Goal: Use online tool/utility: Utilize a website feature to perform a specific function

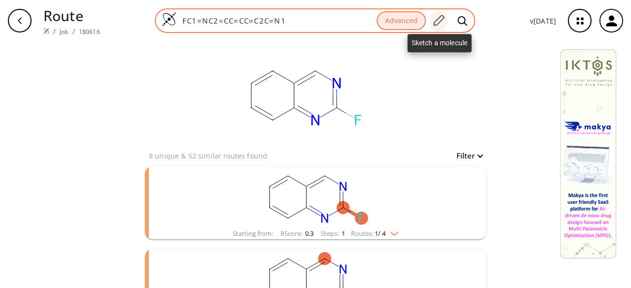
click at [445, 19] on icon at bounding box center [439, 20] width 11 height 11
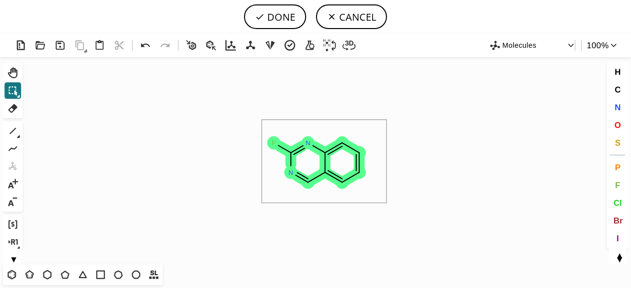
drag, startPoint x: 261, startPoint y: 121, endPoint x: 388, endPoint y: 194, distance: 146.6
click at [386, 202] on icon "Created with [PERSON_NAME] 2.3.0 F N N" at bounding box center [316, 161] width 578 height 208
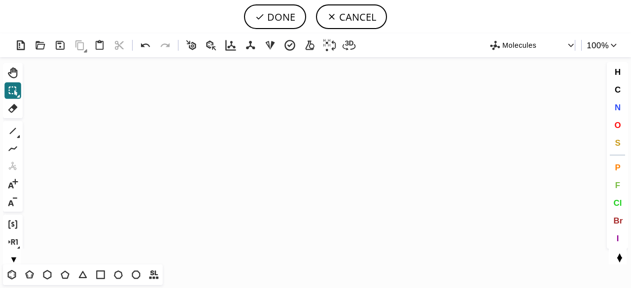
click at [237, 123] on icon "Created with [PERSON_NAME] 2.3.0" at bounding box center [316, 161] width 578 height 208
click at [10, 277] on icon at bounding box center [11, 275] width 13 height 13
click at [233, 143] on icon "Created with [PERSON_NAME] 2.3.0" at bounding box center [316, 161] width 578 height 208
click at [16, 129] on icon at bounding box center [13, 131] width 6 height 6
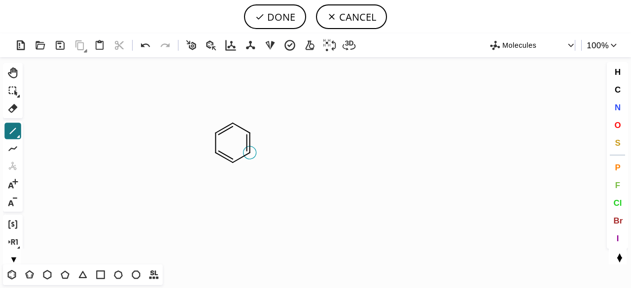
drag, startPoint x: 252, startPoint y: 154, endPoint x: 257, endPoint y: 155, distance: 5.0
drag, startPoint x: 269, startPoint y: 181, endPoint x: 302, endPoint y: 196, distance: 36.2
click at [618, 105] on span "N" at bounding box center [617, 107] width 6 height 9
click at [248, 154] on tspan "N" at bounding box center [247, 154] width 5 height 7
click at [618, 123] on span "O" at bounding box center [617, 124] width 6 height 9
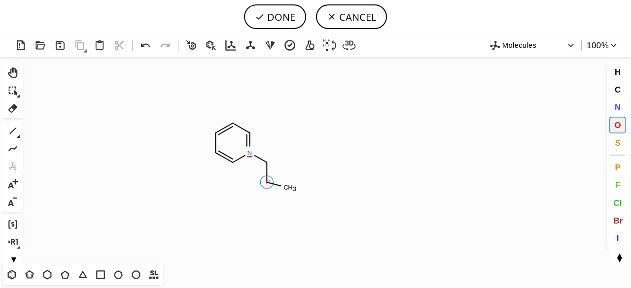
click at [268, 182] on tspan "O" at bounding box center [268, 181] width 5 height 7
click at [16, 180] on icon at bounding box center [12, 184] width 13 height 13
click at [255, 150] on circle at bounding box center [250, 152] width 13 height 13
click at [16, 129] on icon at bounding box center [12, 131] width 13 height 13
click at [149, 44] on icon at bounding box center [146, 45] width 14 height 14
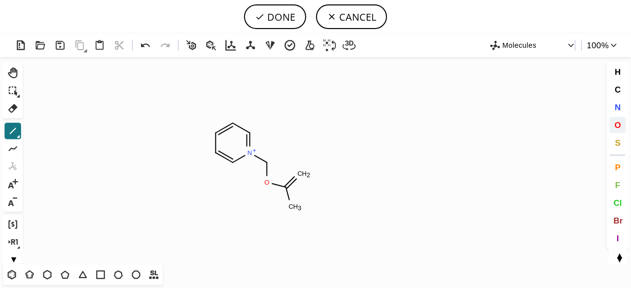
click at [620, 124] on span "O" at bounding box center [617, 124] width 6 height 9
click at [300, 174] on tspan "O" at bounding box center [300, 174] width 5 height 7
click at [620, 202] on span "Cl" at bounding box center [617, 202] width 8 height 9
click at [291, 212] on tspan "Cl" at bounding box center [291, 212] width 6 height 7
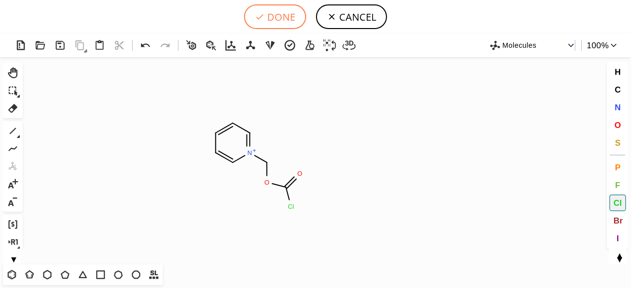
click at [273, 14] on button "DONE" at bounding box center [275, 16] width 62 height 25
type input "C1C=C[N+](COC(=O)Cl)=CC=1"
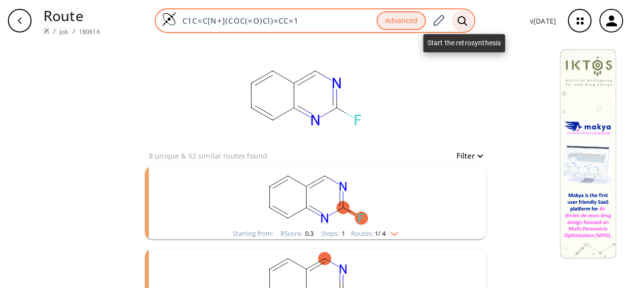
click at [460, 18] on icon at bounding box center [462, 21] width 10 height 10
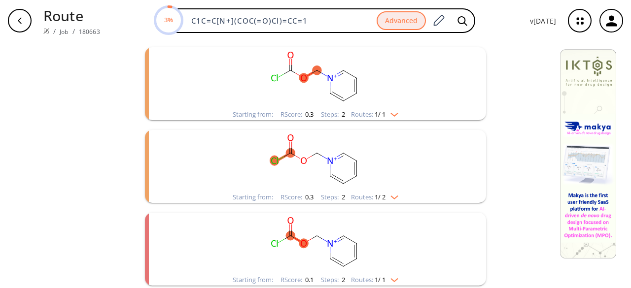
scroll to position [104, 0]
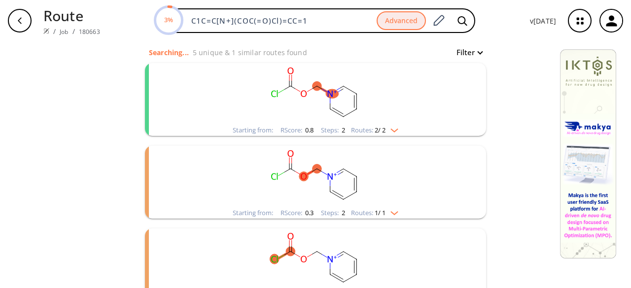
click at [386, 117] on rect "clusters" at bounding box center [315, 94] width 256 height 62
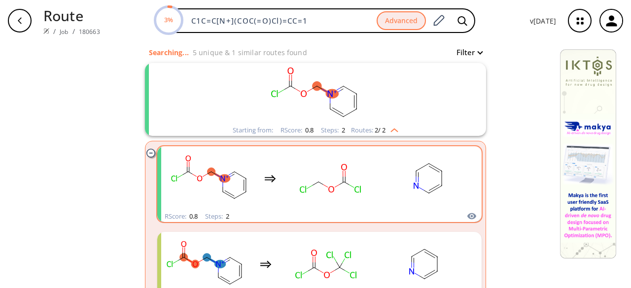
click at [390, 178] on rect "clusters" at bounding box center [428, 179] width 89 height 62
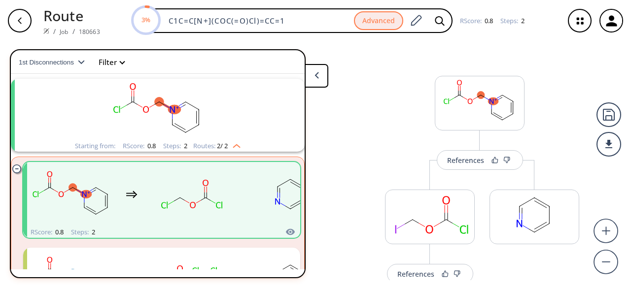
scroll to position [22, 0]
click at [476, 162] on div "References" at bounding box center [465, 160] width 37 height 6
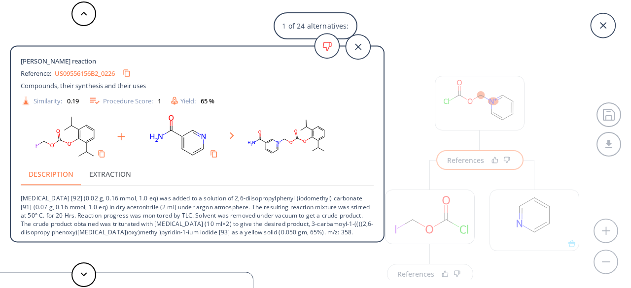
scroll to position [1, 0]
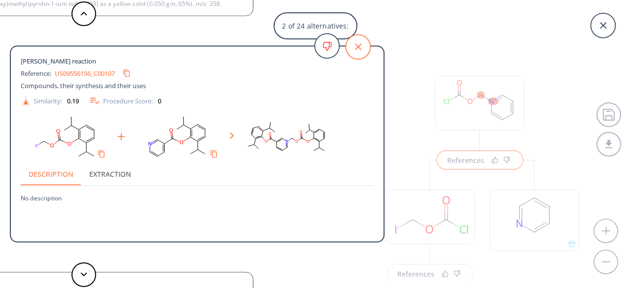
click at [359, 47] on icon at bounding box center [358, 47] width 25 height 25
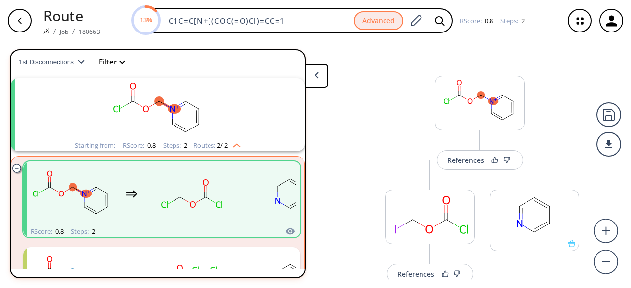
scroll to position [143, 0]
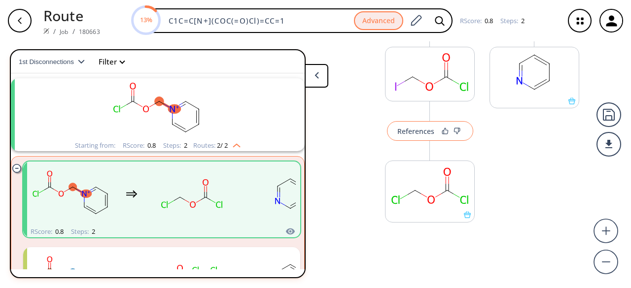
click at [444, 137] on button "References" at bounding box center [430, 131] width 86 height 20
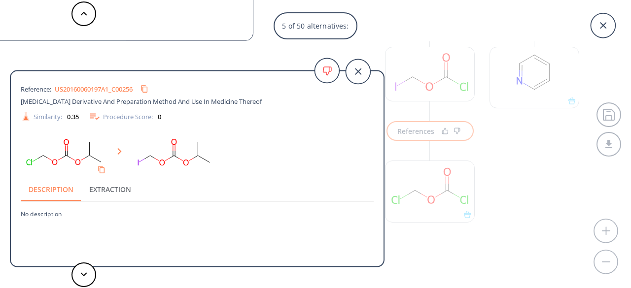
scroll to position [10, 0]
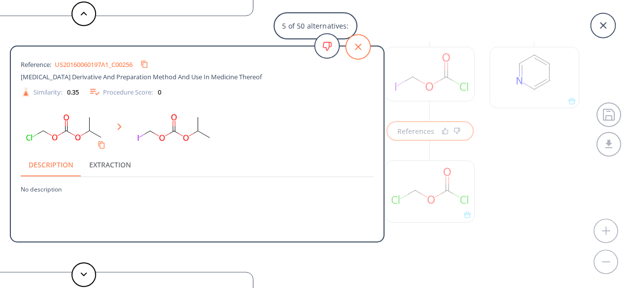
click at [361, 48] on icon at bounding box center [358, 47] width 25 height 25
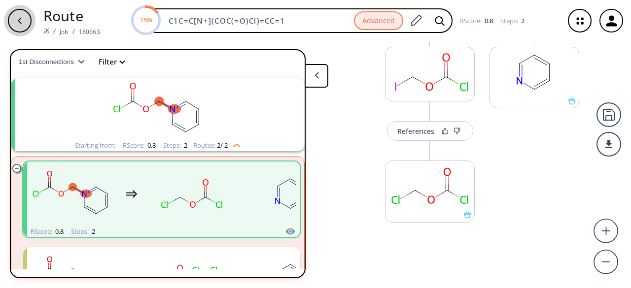
click at [26, 21] on div "button" at bounding box center [20, 21] width 24 height 24
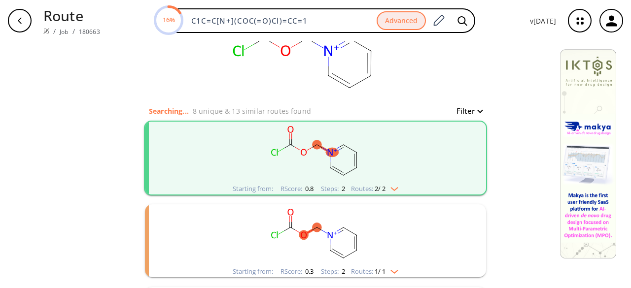
scroll to position [99, 0]
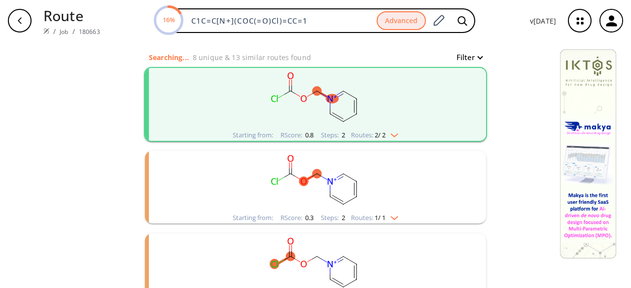
click at [316, 203] on rect "clusters" at bounding box center [315, 182] width 256 height 62
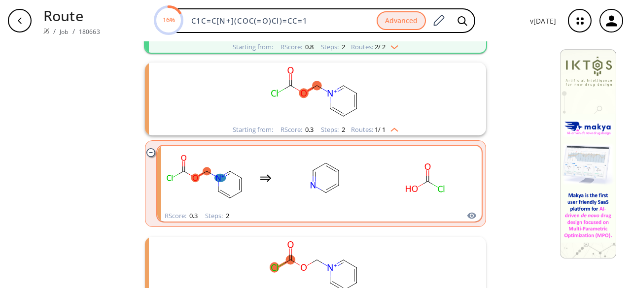
scroll to position [197, 0]
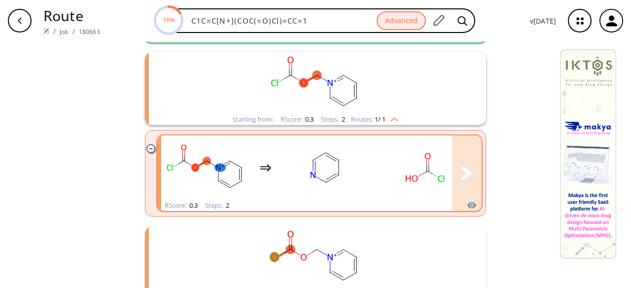
click at [347, 188] on rect "clusters" at bounding box center [325, 168] width 89 height 62
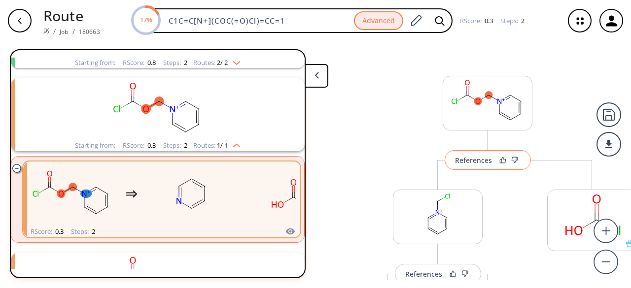
click at [469, 169] on button "References" at bounding box center [488, 160] width 86 height 20
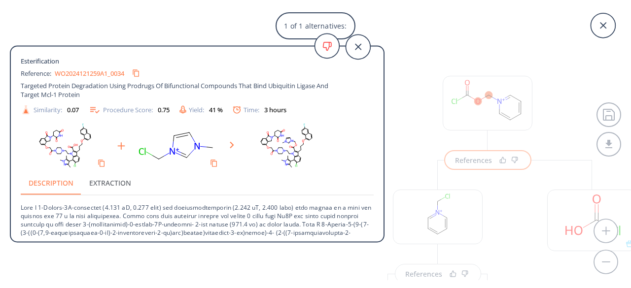
click at [102, 68] on div "WO2024121259A1_0034" at bounding box center [99, 74] width 89 height 16
click at [101, 71] on link "WO2024121259A1_0034" at bounding box center [90, 73] width 70 height 6
click at [57, 71] on link "WO2024121259A1_0034" at bounding box center [90, 73] width 70 height 6
click at [362, 45] on icon at bounding box center [358, 47] width 25 height 25
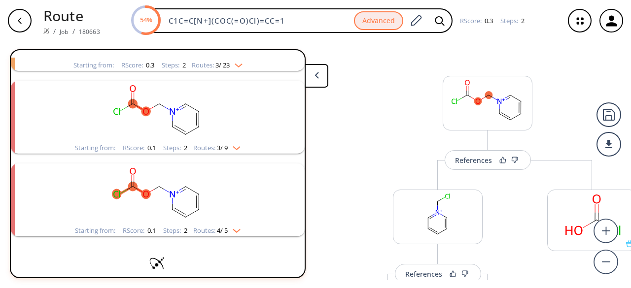
scroll to position [388, 0]
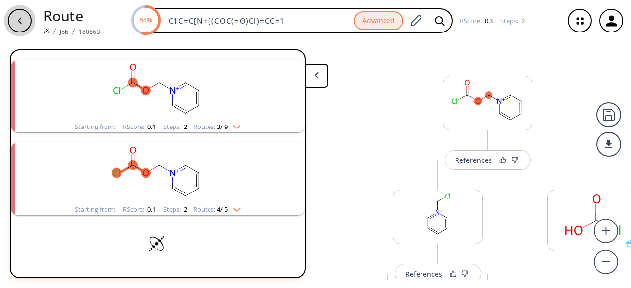
click at [23, 23] on icon "button" at bounding box center [20, 21] width 8 height 8
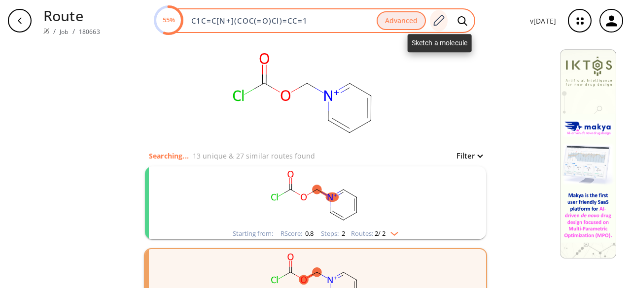
click at [444, 14] on icon at bounding box center [438, 20] width 13 height 13
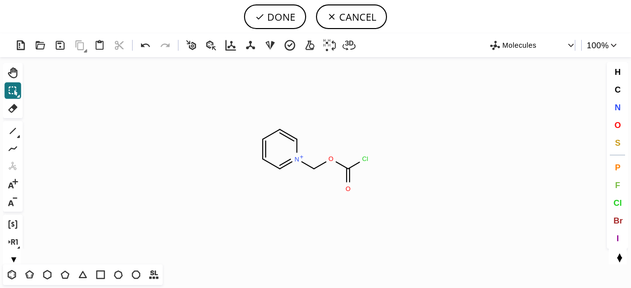
drag, startPoint x: 16, startPoint y: 130, endPoint x: 194, endPoint y: 129, distance: 177.9
click at [16, 130] on icon at bounding box center [12, 131] width 13 height 13
click at [617, 123] on span "O" at bounding box center [617, 124] width 6 height 9
click at [263, 99] on tspan "O" at bounding box center [263, 99] width 5 height 7
click at [618, 107] on span "N" at bounding box center [617, 107] width 6 height 9
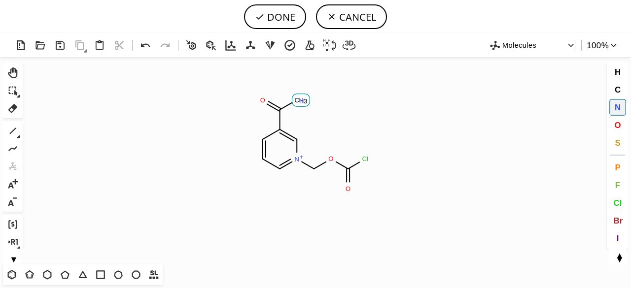
drag, startPoint x: 302, startPoint y: 101, endPoint x: 289, endPoint y: 113, distance: 17.1
click at [302, 102] on tspan "N" at bounding box center [301, 101] width 5 height 7
click at [281, 21] on button "DONE" at bounding box center [275, 16] width 62 height 25
type input "C1=CC=[N+](COC(Cl)=O)C=C1C(=O)N"
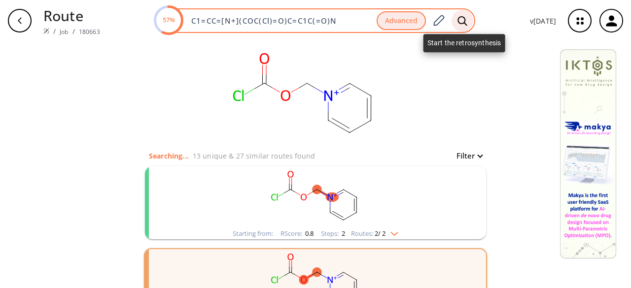
click at [469, 21] on div at bounding box center [463, 21] width 22 height 22
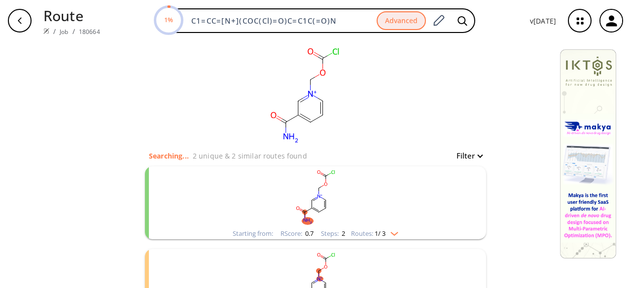
click at [386, 218] on rect "clusters" at bounding box center [315, 198] width 256 height 62
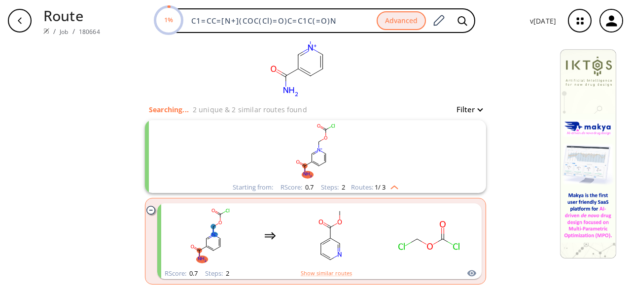
scroll to position [99, 0]
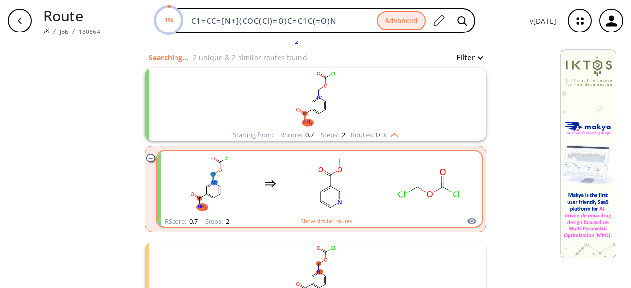
click at [397, 196] on ellipse "clusters" at bounding box center [401, 195] width 9 height 10
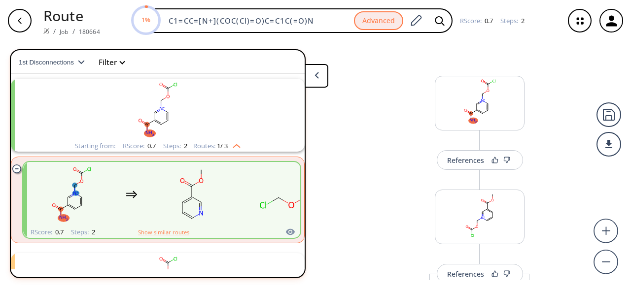
scroll to position [22, 0]
click at [470, 177] on div "More routes from here References More routes from here More routes from here" at bounding box center [479, 282] width 209 height 244
click at [468, 166] on button "References" at bounding box center [480, 160] width 86 height 20
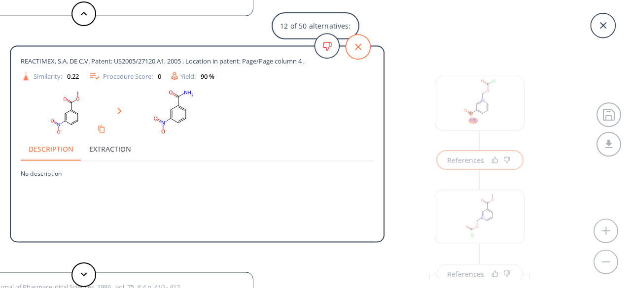
click at [365, 49] on icon at bounding box center [358, 47] width 25 height 25
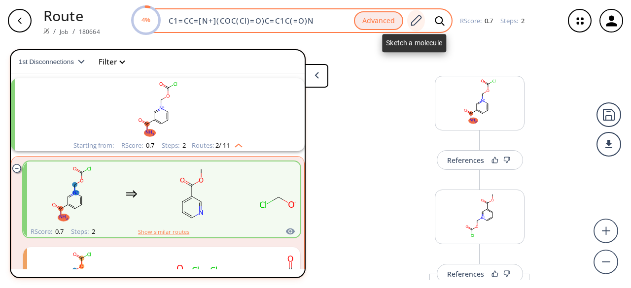
click at [417, 20] on icon at bounding box center [415, 20] width 13 height 13
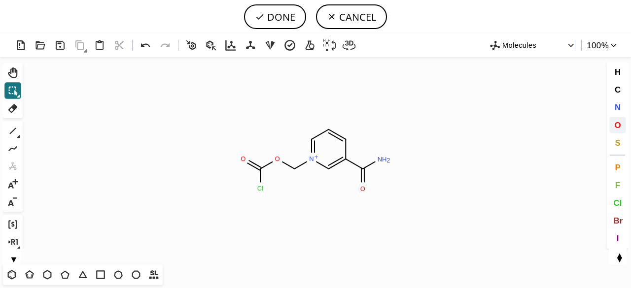
click at [620, 126] on span "O" at bounding box center [617, 124] width 6 height 9
click at [261, 189] on tspan "O" at bounding box center [260, 188] width 5 height 7
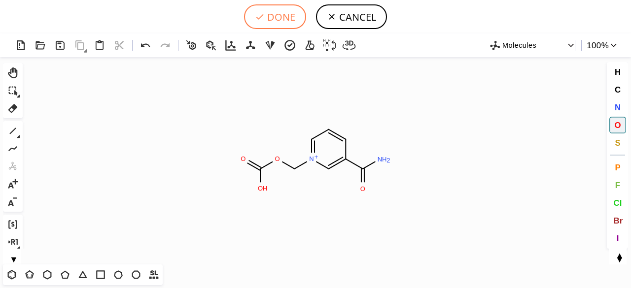
click at [282, 17] on button "DONE" at bounding box center [275, 16] width 62 height 25
type input "C1C(C(N)=O)=C[N+](COC(=O)O)=CC=1"
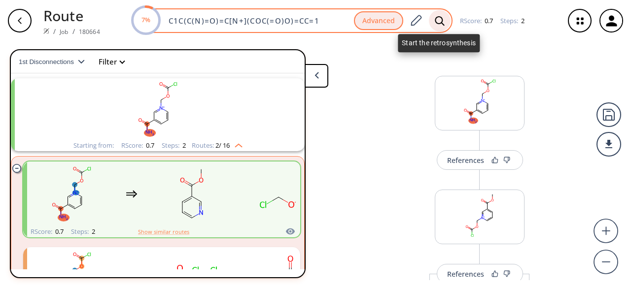
click at [435, 16] on icon at bounding box center [440, 21] width 10 height 10
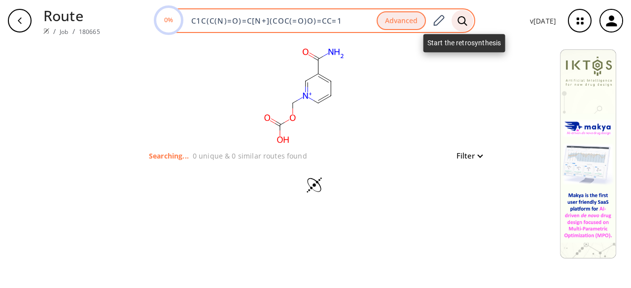
click at [462, 25] on icon at bounding box center [462, 21] width 10 height 10
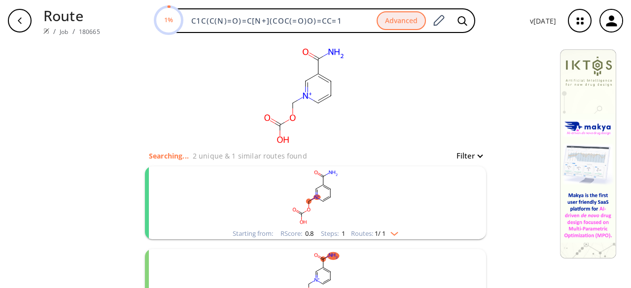
click at [421, 209] on rect "clusters" at bounding box center [315, 198] width 256 height 62
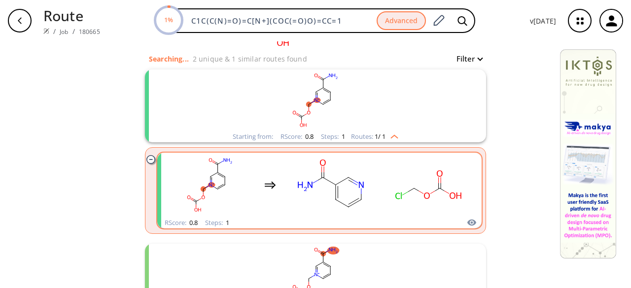
scroll to position [99, 0]
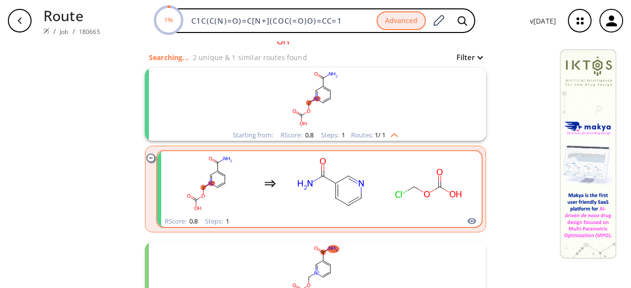
click at [363, 208] on rect "clusters" at bounding box center [330, 184] width 89 height 62
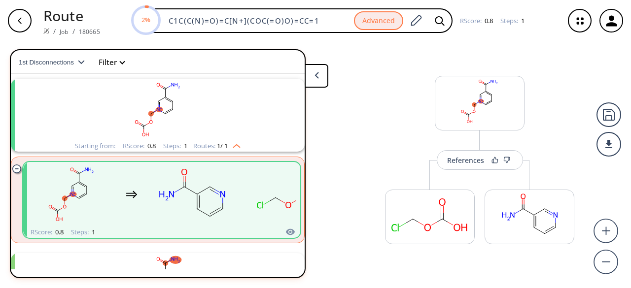
scroll to position [22, 0]
click at [466, 160] on div "References" at bounding box center [465, 160] width 37 height 6
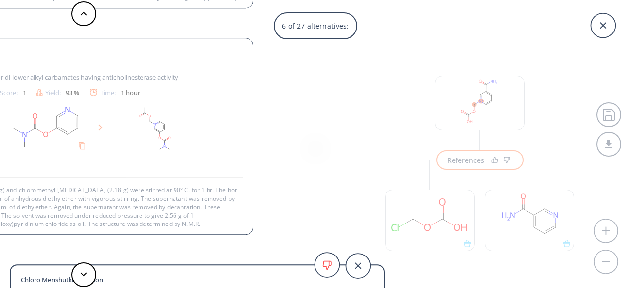
scroll to position [1, 0]
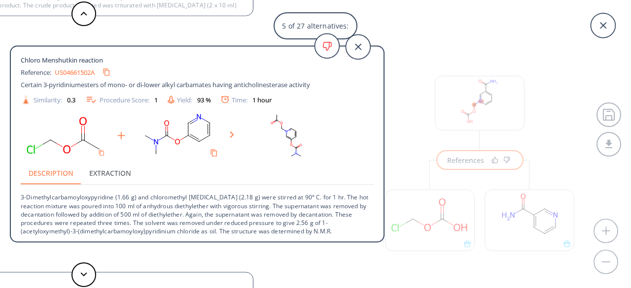
drag, startPoint x: 102, startPoint y: 153, endPoint x: 111, endPoint y: 159, distance: 11.1
click at [111, 159] on div at bounding box center [197, 136] width 353 height 50
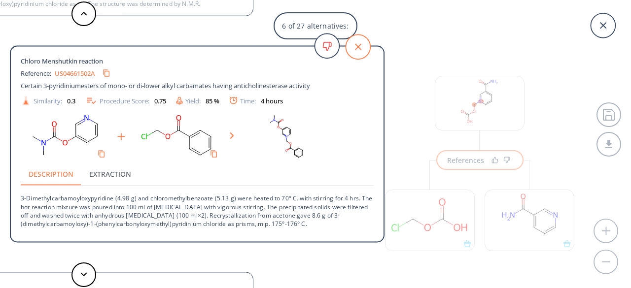
click at [362, 45] on icon at bounding box center [358, 47] width 25 height 25
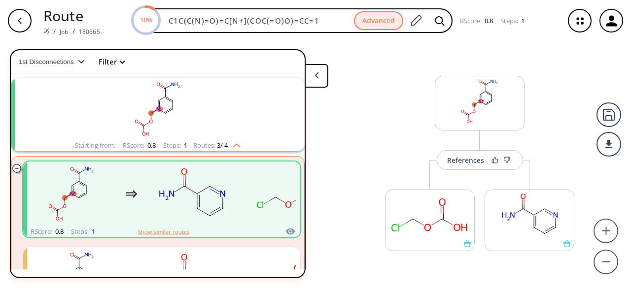
click at [15, 17] on div "button" at bounding box center [20, 21] width 24 height 24
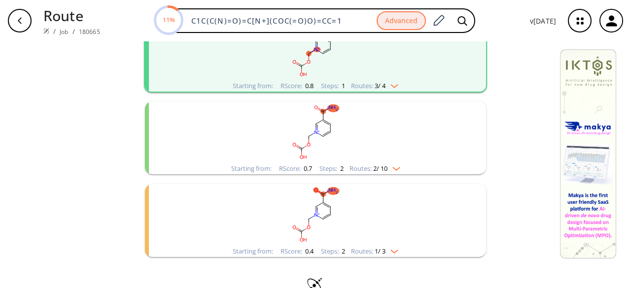
scroll to position [171, 0]
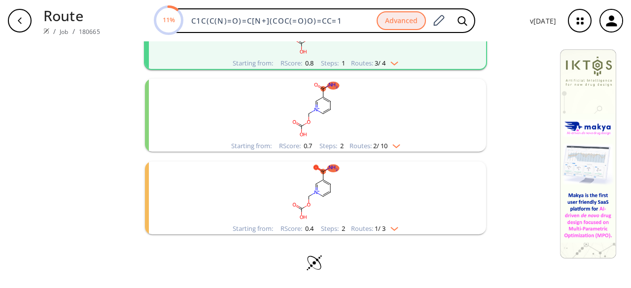
click at [280, 177] on rect "clusters" at bounding box center [315, 193] width 256 height 62
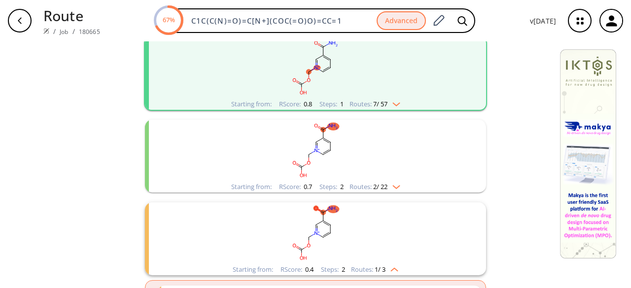
scroll to position [114, 0]
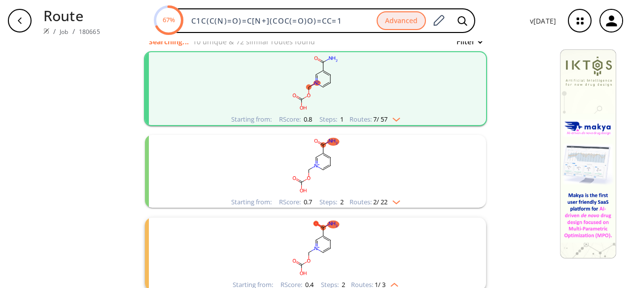
click at [336, 187] on rect "clusters" at bounding box center [315, 166] width 256 height 62
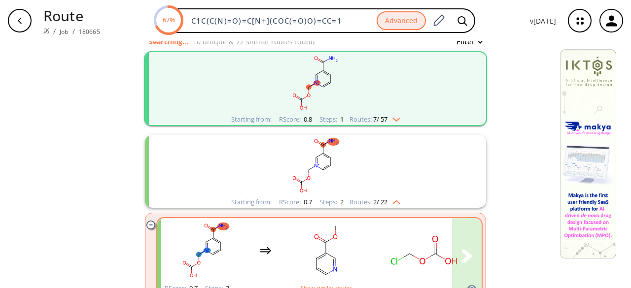
click at [363, 234] on rect "clusters" at bounding box center [325, 251] width 89 height 62
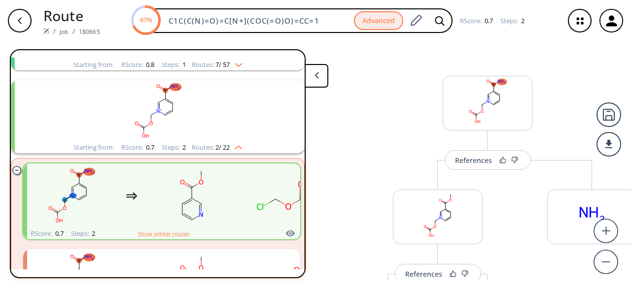
scroll to position [105, 0]
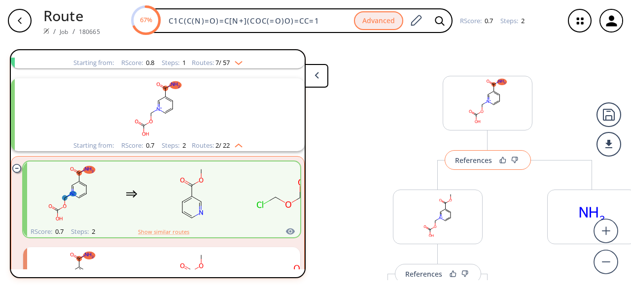
click at [488, 164] on div "References" at bounding box center [473, 160] width 37 height 6
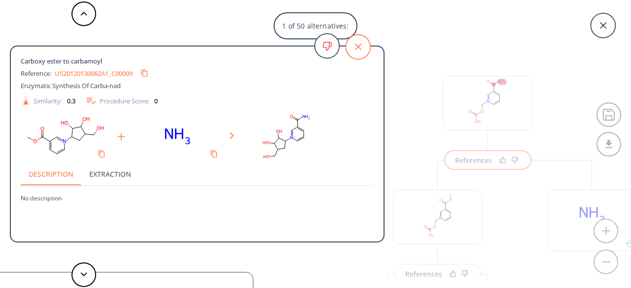
click at [363, 43] on icon at bounding box center [358, 47] width 25 height 25
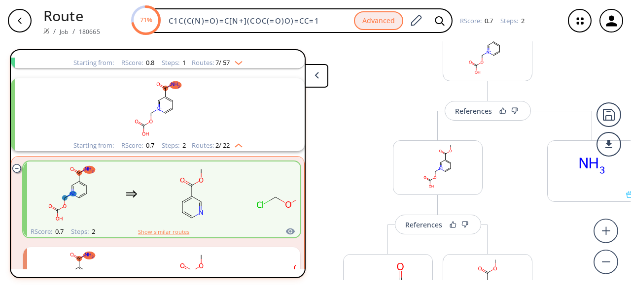
scroll to position [143, 0]
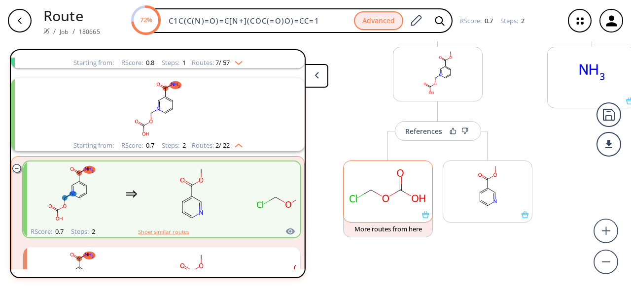
click at [389, 205] on rect at bounding box center [388, 186] width 89 height 50
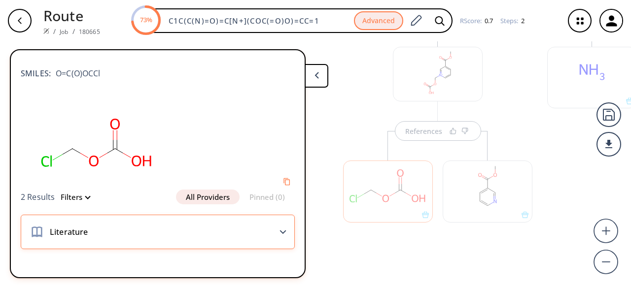
scroll to position [0, 0]
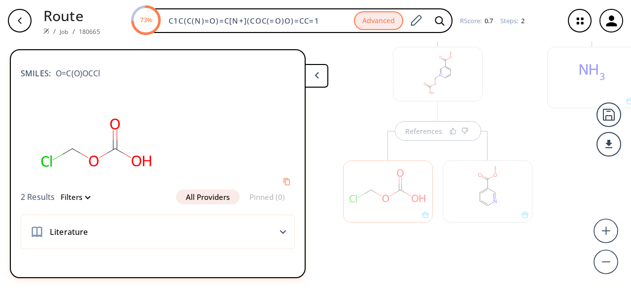
click at [189, 196] on button "All Providers" at bounding box center [208, 197] width 64 height 15
click at [200, 193] on button "All Providers" at bounding box center [208, 197] width 64 height 15
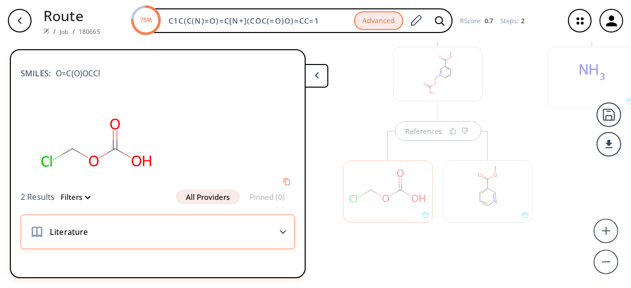
click at [280, 228] on div "Literature" at bounding box center [158, 232] width 274 height 35
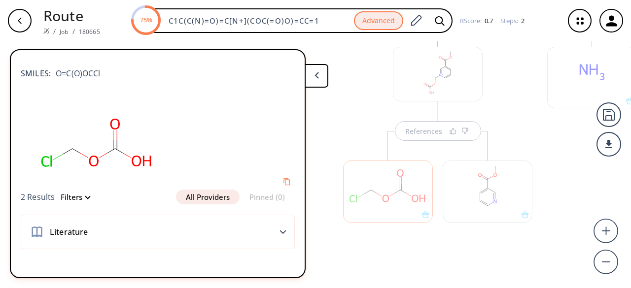
drag, startPoint x: 446, startPoint y: 221, endPoint x: 424, endPoint y: 220, distance: 21.2
click at [446, 222] on div at bounding box center [488, 186] width 100 height 111
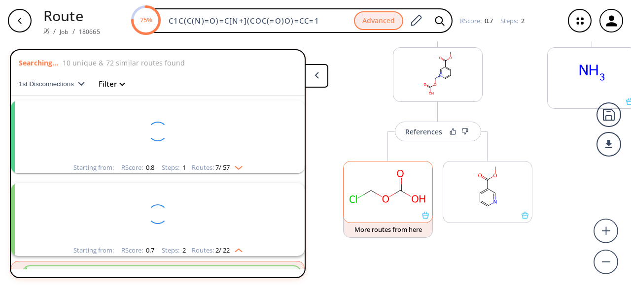
scroll to position [105, 0]
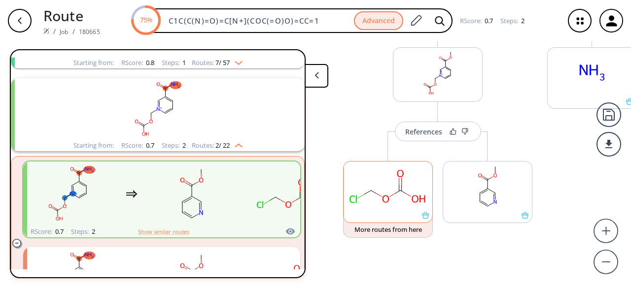
click at [422, 220] on div at bounding box center [388, 192] width 90 height 62
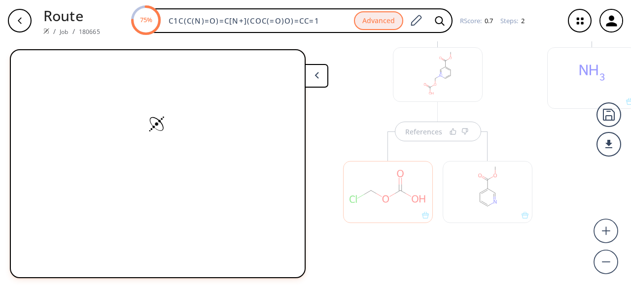
scroll to position [143, 0]
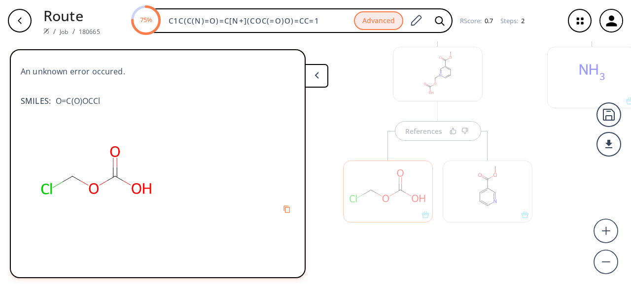
click at [421, 219] on div at bounding box center [388, 192] width 90 height 62
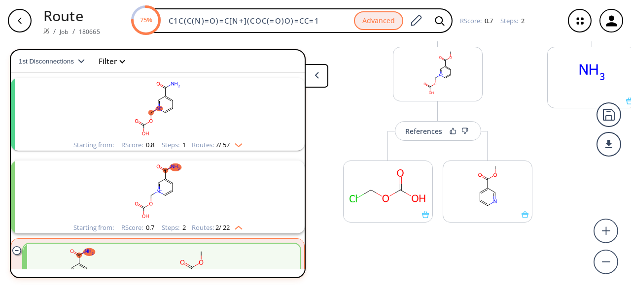
scroll to position [0, 0]
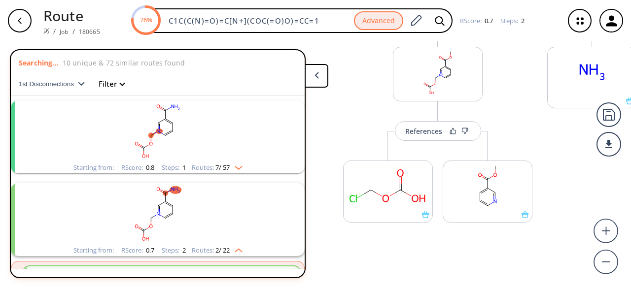
click at [319, 74] on button at bounding box center [317, 76] width 24 height 24
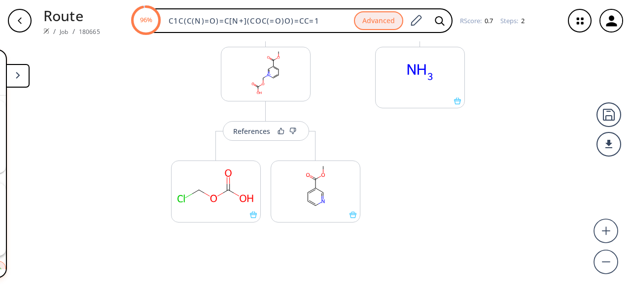
click at [19, 13] on div "button" at bounding box center [20, 21] width 24 height 24
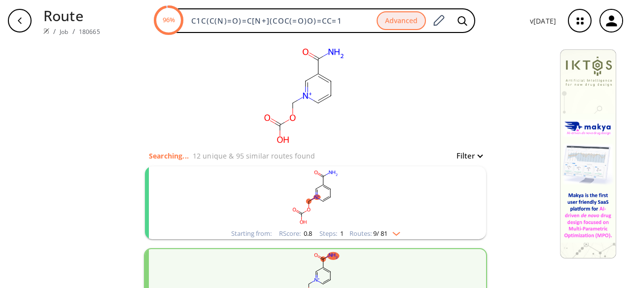
scroll to position [171, 0]
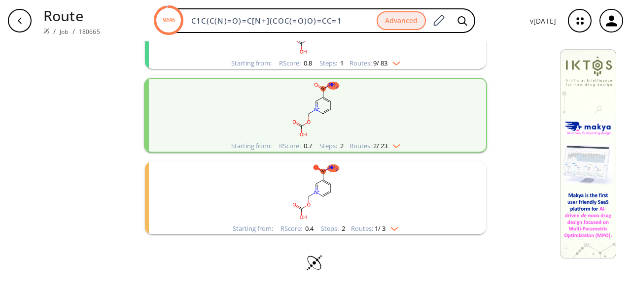
click at [358, 181] on rect "clusters" at bounding box center [315, 193] width 256 height 62
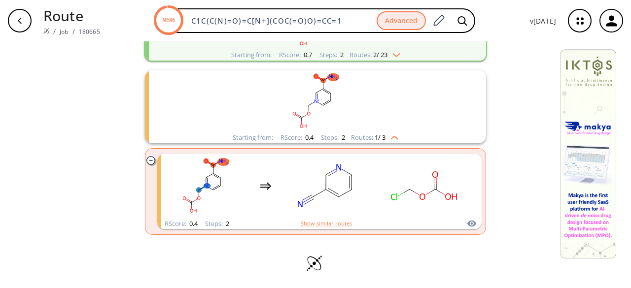
scroll to position [262, 0]
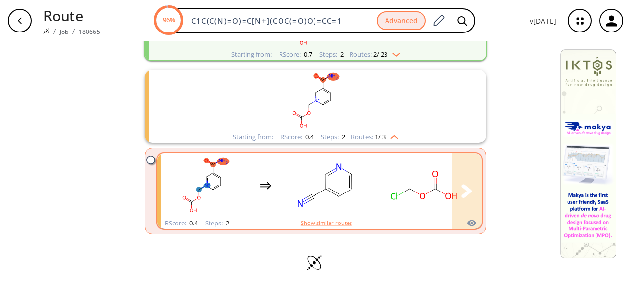
click at [359, 181] on rect "clusters" at bounding box center [325, 186] width 89 height 62
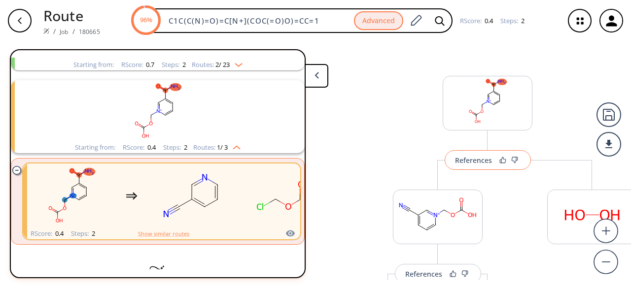
scroll to position [188, 0]
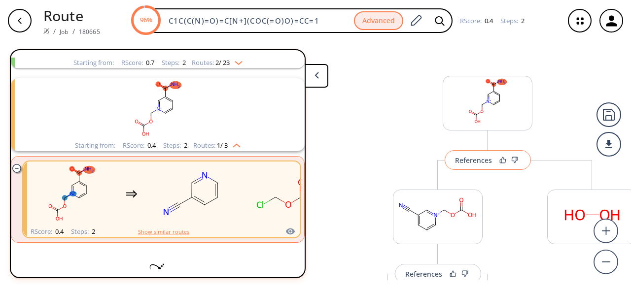
click at [479, 157] on div "References" at bounding box center [473, 160] width 37 height 6
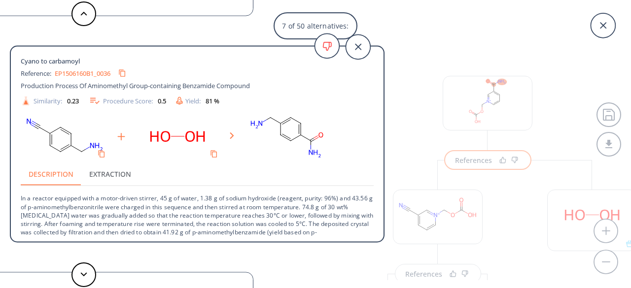
scroll to position [18, 0]
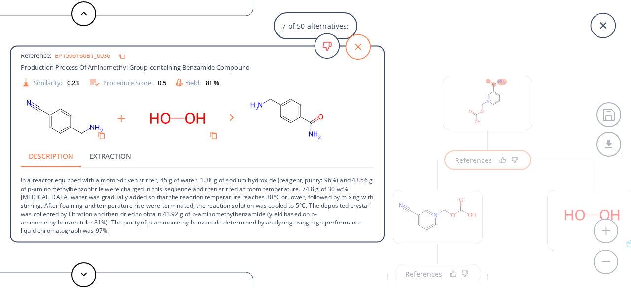
click at [358, 47] on icon at bounding box center [358, 47] width 6 height 6
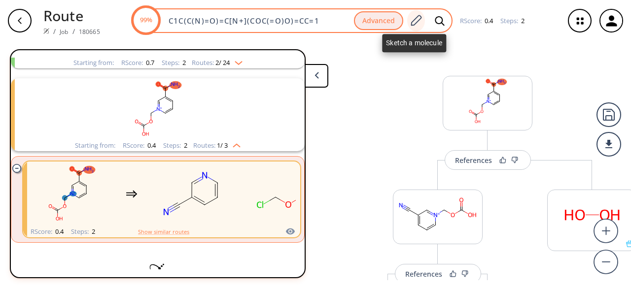
click at [416, 23] on icon at bounding box center [415, 20] width 13 height 13
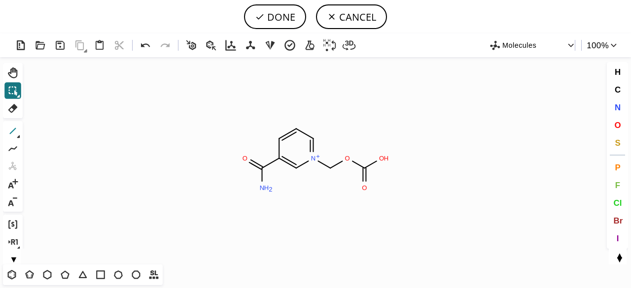
click at [15, 130] on icon at bounding box center [12, 131] width 13 height 13
click at [148, 46] on icon at bounding box center [146, 45] width 14 height 14
click at [15, 107] on icon at bounding box center [12, 108] width 9 height 9
click at [313, 195] on tspan "C" at bounding box center [313, 197] width 5 height 7
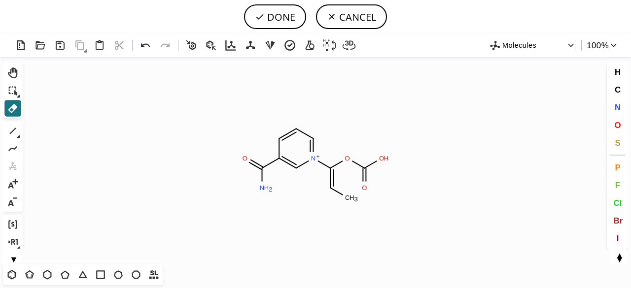
click at [355, 198] on tspan "3" at bounding box center [355, 199] width 3 height 7
click at [349, 200] on tspan "C" at bounding box center [347, 197] width 5 height 7
click at [618, 118] on button "O" at bounding box center [617, 125] width 17 height 17
click at [331, 190] on tspan "O" at bounding box center [331, 189] width 5 height 7
click at [12, 105] on icon at bounding box center [12, 108] width 9 height 9
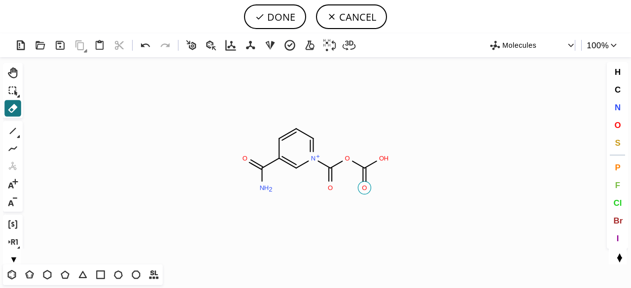
click at [369, 186] on circle at bounding box center [364, 187] width 13 height 13
click at [618, 206] on span "Cl" at bounding box center [617, 202] width 8 height 9
click at [387, 159] on tspan "Cl" at bounding box center [387, 158] width 6 height 7
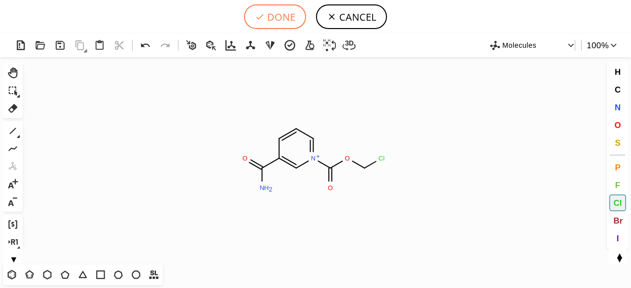
click at [280, 14] on button "DONE" at bounding box center [275, 16] width 62 height 25
type input "C1=CC=[N+](C(=O)OCCl)C=C1C(=O)N"
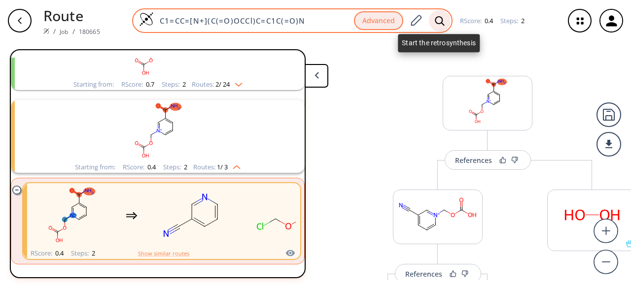
click at [447, 18] on div at bounding box center [440, 21] width 22 height 22
